Goal: Task Accomplishment & Management: Manage account settings

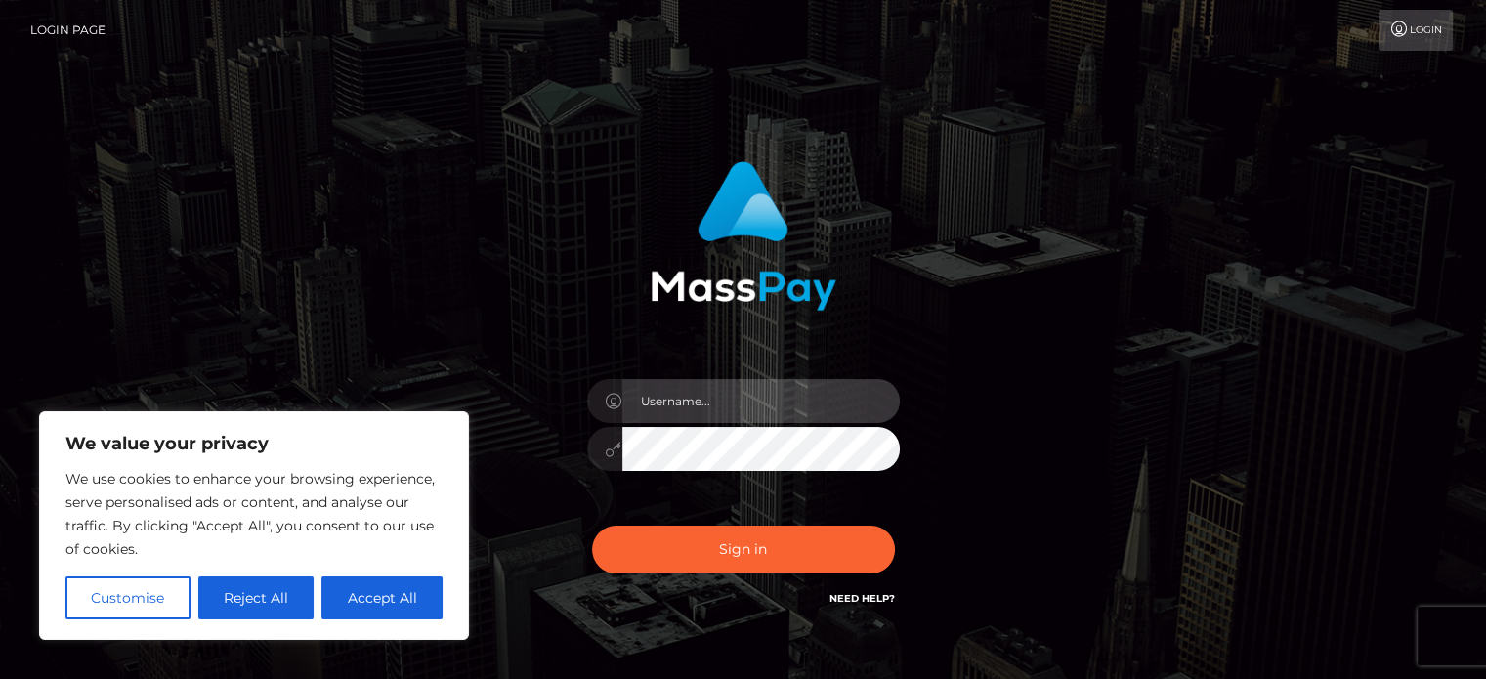
click at [671, 394] on input "text" at bounding box center [761, 401] width 278 height 44
type input "kpatinvofifonsi@gmail.com"
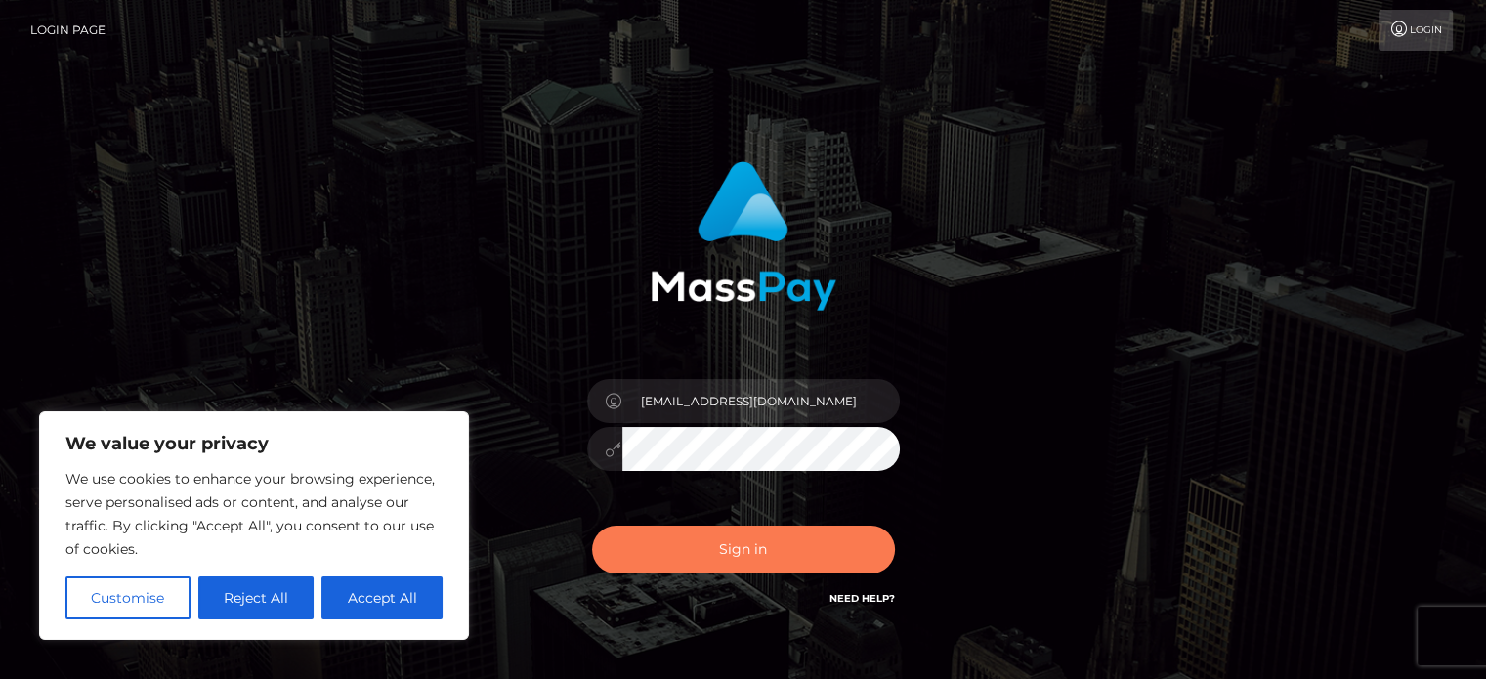
click at [816, 543] on button "Sign in" at bounding box center [743, 550] width 303 height 48
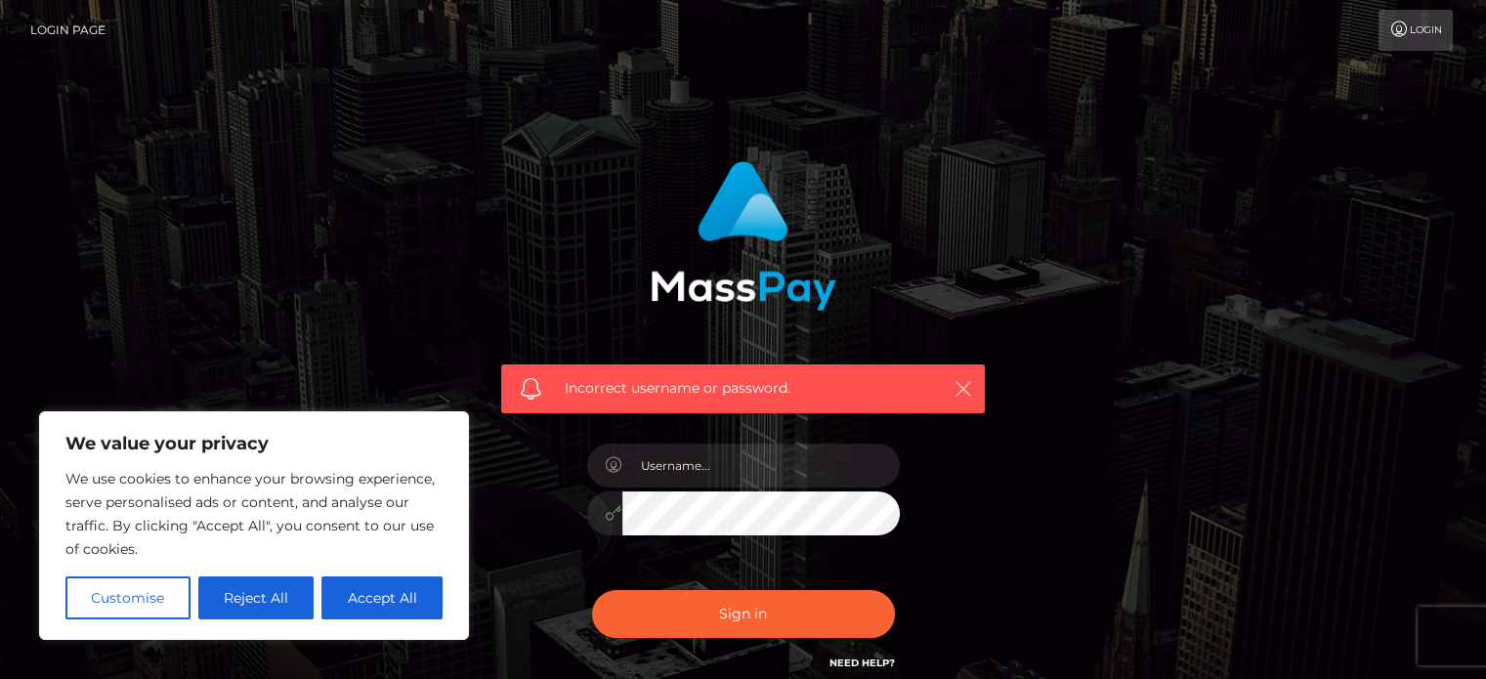
click at [954, 390] on icon "button" at bounding box center [964, 389] width 20 height 20
click at [758, 484] on input "text" at bounding box center [761, 466] width 278 height 44
type input "[EMAIL_ADDRESS][DOMAIN_NAME]"
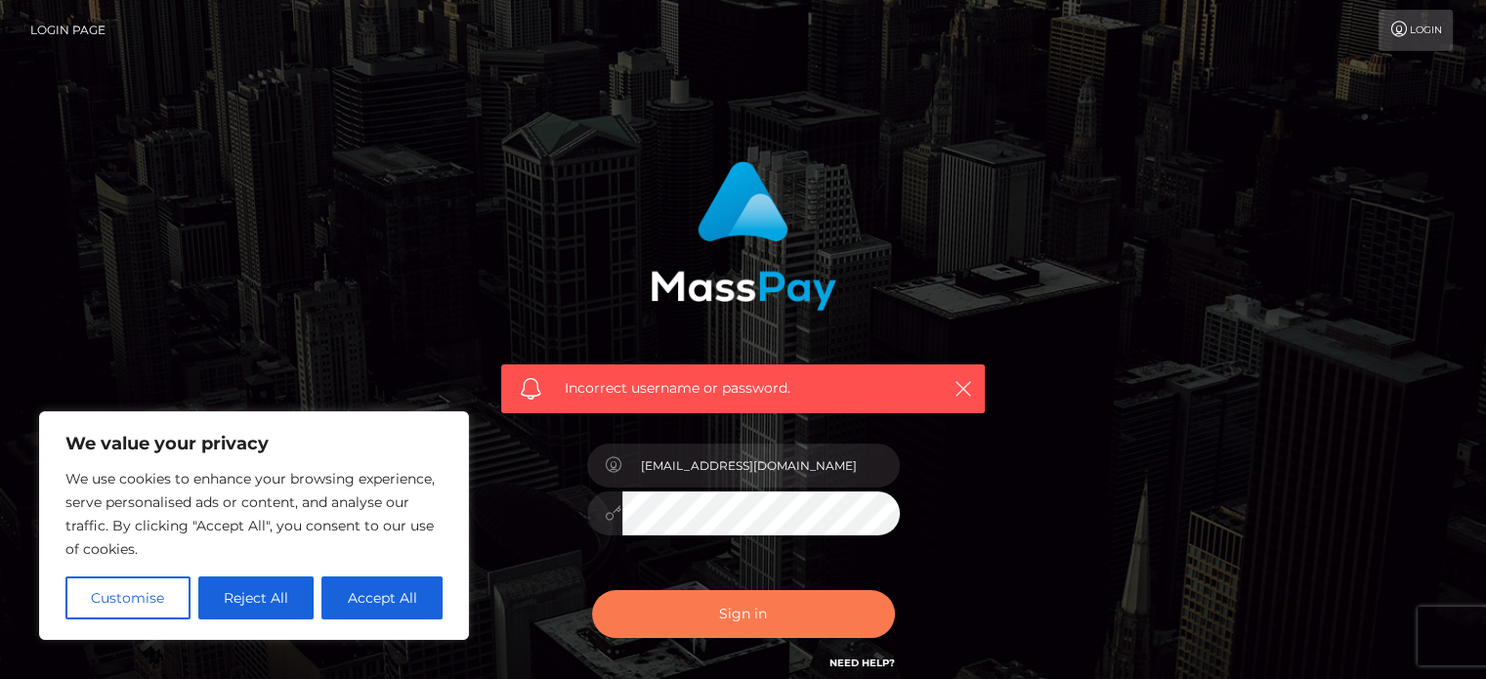
click at [794, 609] on button "Sign in" at bounding box center [743, 614] width 303 height 48
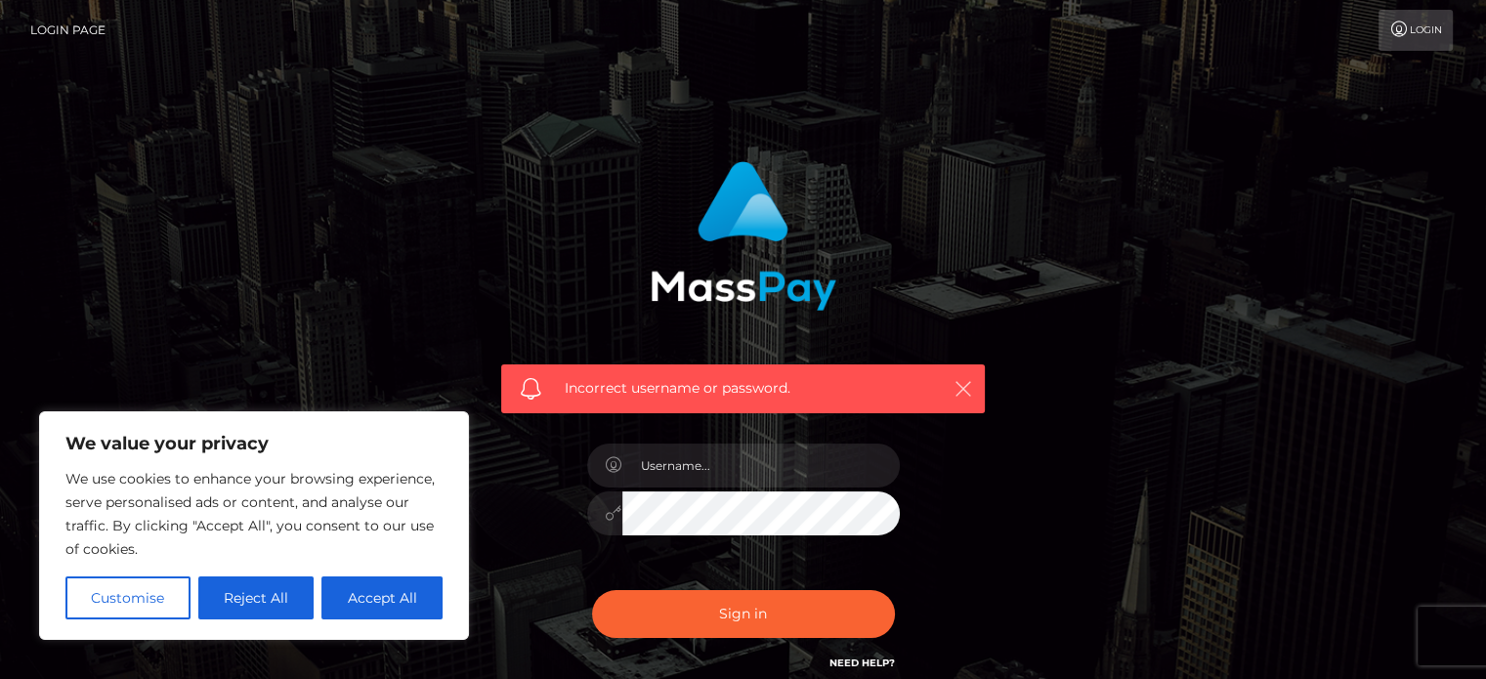
click at [958, 390] on icon "button" at bounding box center [964, 389] width 20 height 20
click at [965, 385] on icon "button" at bounding box center [964, 389] width 20 height 20
click at [960, 386] on icon "button" at bounding box center [964, 389] width 20 height 20
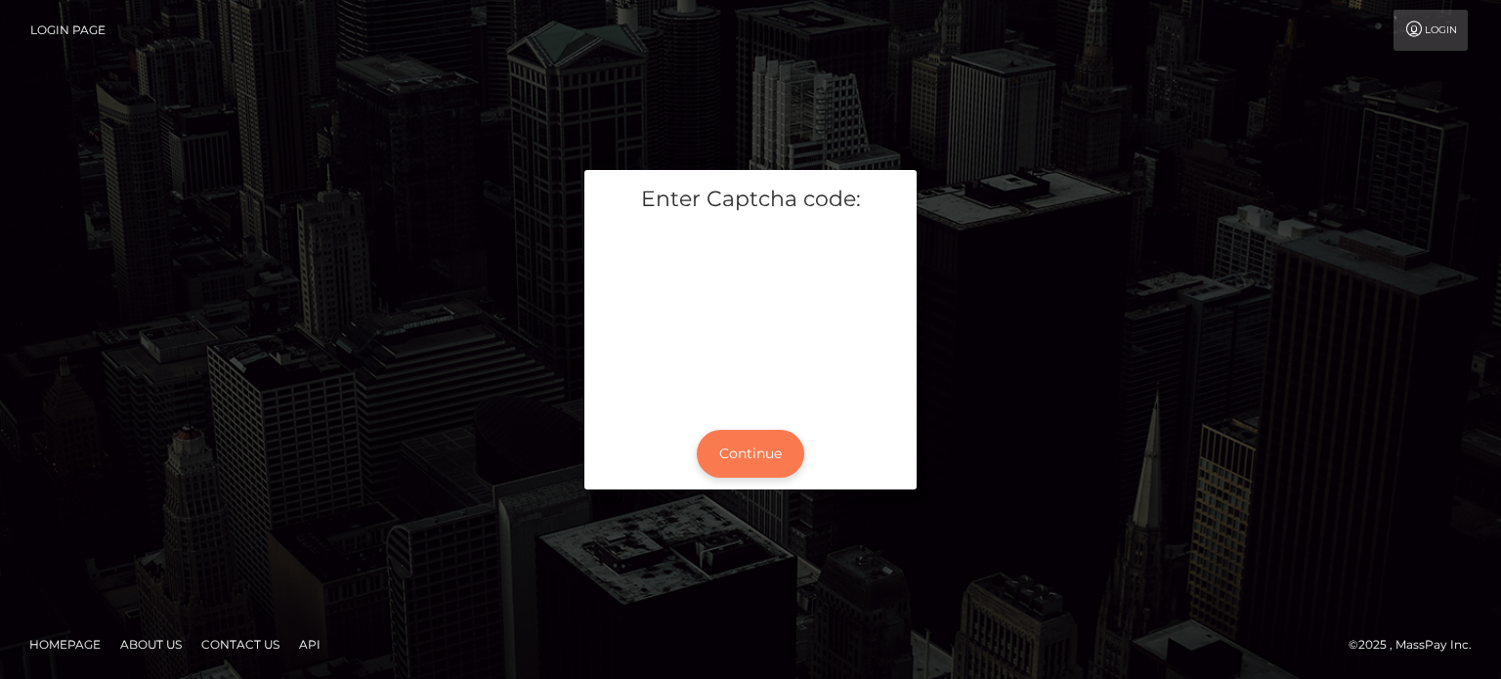
click at [772, 457] on button "Continue" at bounding box center [750, 454] width 107 height 48
